Goal: Task Accomplishment & Management: Use online tool/utility

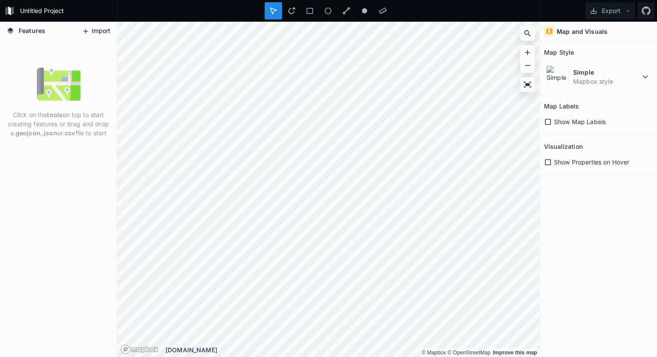
click at [93, 31] on button "Import" at bounding box center [95, 31] width 37 height 14
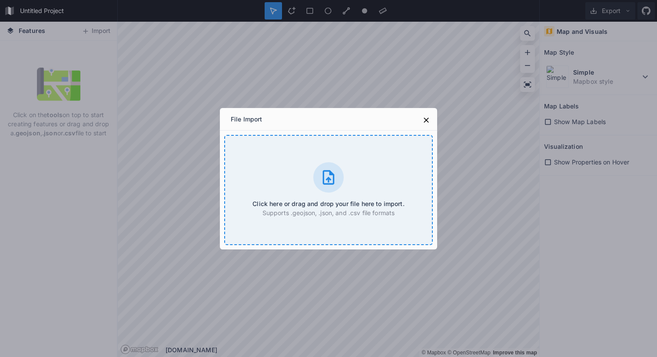
click at [360, 194] on div "Click here or drag and drop your file here to import. Supports .geojson, .json,…" at bounding box center [328, 190] width 208 height 110
click at [330, 216] on p "Supports .geojson, .json, and .csv file formats" at bounding box center [328, 212] width 152 height 9
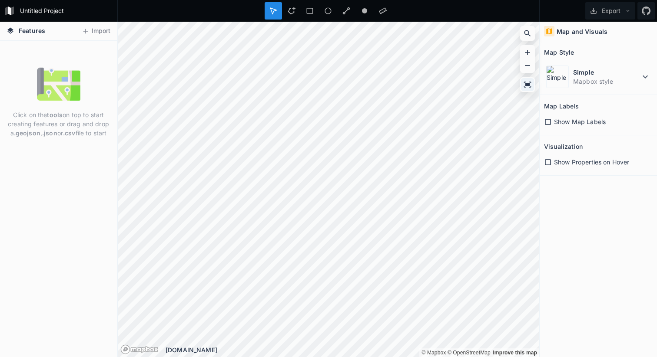
click at [526, 83] on icon at bounding box center [527, 84] width 9 height 9
click at [527, 83] on icon at bounding box center [527, 84] width 9 height 9
click at [548, 120] on icon at bounding box center [548, 122] width 8 height 8
click at [548, 120] on icon at bounding box center [548, 122] width 6 height 6
click at [549, 160] on icon at bounding box center [548, 163] width 8 height 8
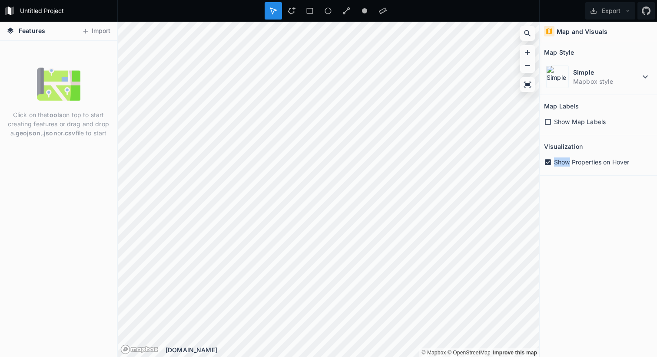
click at [549, 160] on icon at bounding box center [548, 162] width 6 height 6
click at [101, 26] on button "Import" at bounding box center [95, 31] width 37 height 14
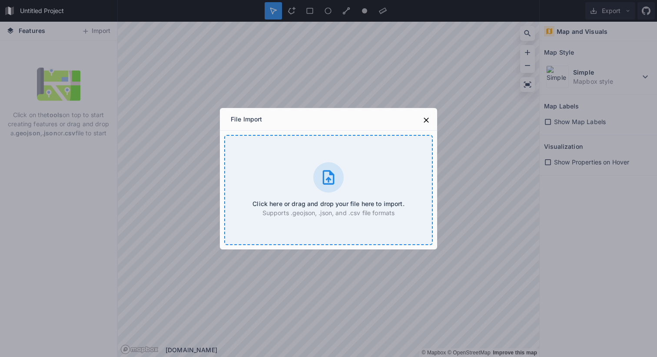
click at [332, 177] on icon at bounding box center [328, 177] width 17 height 17
click at [350, 187] on div "Click here or drag and drop your file here to import. Supports .geojson, .json,…" at bounding box center [328, 190] width 208 height 110
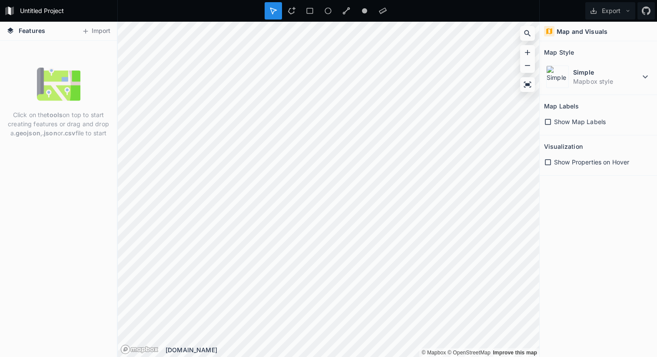
click at [189, 348] on div "[DOMAIN_NAME]" at bounding box center [352, 350] width 374 height 9
click at [31, 31] on span "Features" at bounding box center [32, 30] width 26 height 9
click at [53, 97] on img at bounding box center [58, 84] width 43 height 43
click at [63, 135] on p "Click on the tools on top to start creating features or drag and drop a .geojso…" at bounding box center [59, 123] width 104 height 27
click at [288, 10] on icon at bounding box center [291, 10] width 7 height 7
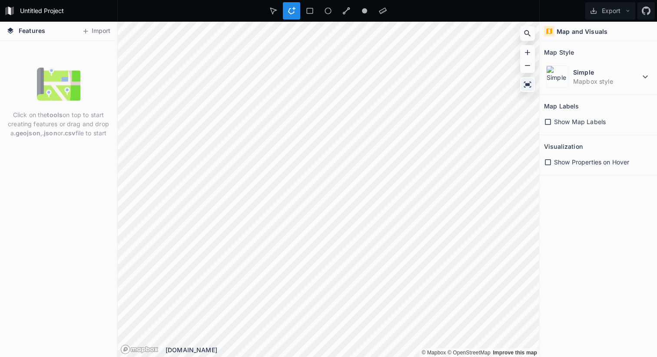
click at [527, 86] on icon at bounding box center [527, 85] width 7 height 6
click at [319, 6] on div at bounding box center [327, 10] width 17 height 17
